Goal: Check status: Check status

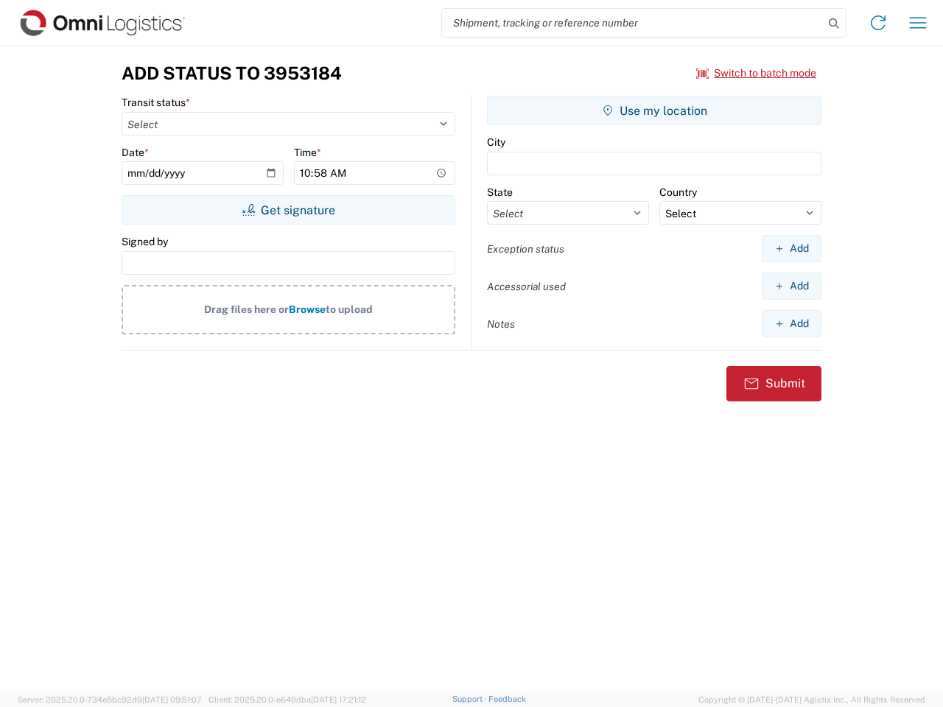
click at [633, 23] on input "search" at bounding box center [633, 23] width 382 height 28
click at [834, 24] on icon at bounding box center [834, 23] width 21 height 21
click at [878, 23] on icon at bounding box center [878, 23] width 24 height 24
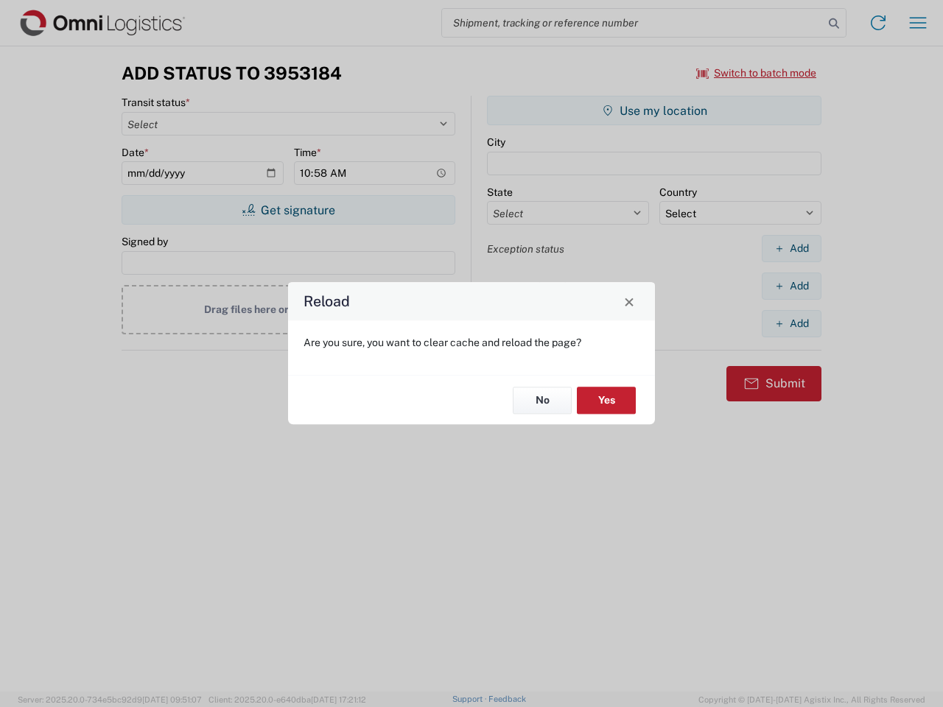
click at [918, 23] on div "Reload Are you sure, you want to clear cache and reload the page? No Yes" at bounding box center [471, 353] width 943 height 707
click at [757, 73] on div "Reload Are you sure, you want to clear cache and reload the page? No Yes" at bounding box center [471, 353] width 943 height 707
click at [288, 210] on div "Reload Are you sure, you want to clear cache and reload the page? No Yes" at bounding box center [471, 353] width 943 height 707
click at [654, 110] on div "Reload Are you sure, you want to clear cache and reload the page? No Yes" at bounding box center [471, 353] width 943 height 707
click at [791, 248] on div "Reload Are you sure, you want to clear cache and reload the page? No Yes" at bounding box center [471, 353] width 943 height 707
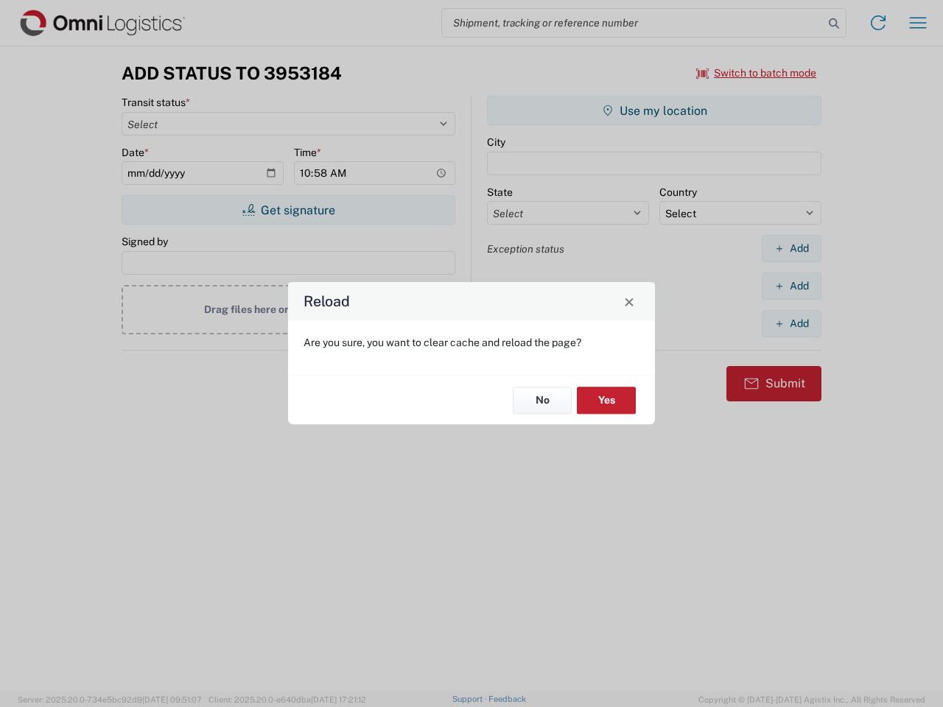
click at [791, 286] on div "Reload Are you sure, you want to clear cache and reload the page? No Yes" at bounding box center [471, 353] width 943 height 707
click at [791, 323] on div "Reload Are you sure, you want to clear cache and reload the page? No Yes" at bounding box center [471, 353] width 943 height 707
